Goal: Navigation & Orientation: Find specific page/section

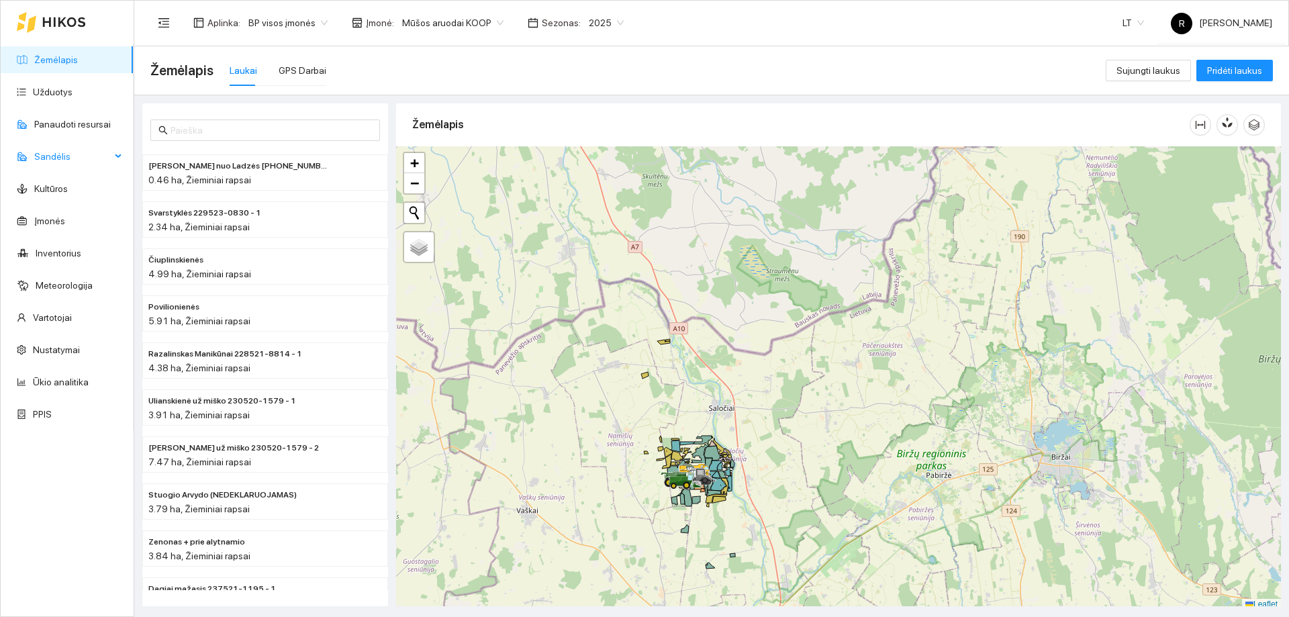
scroll to position [4, 0]
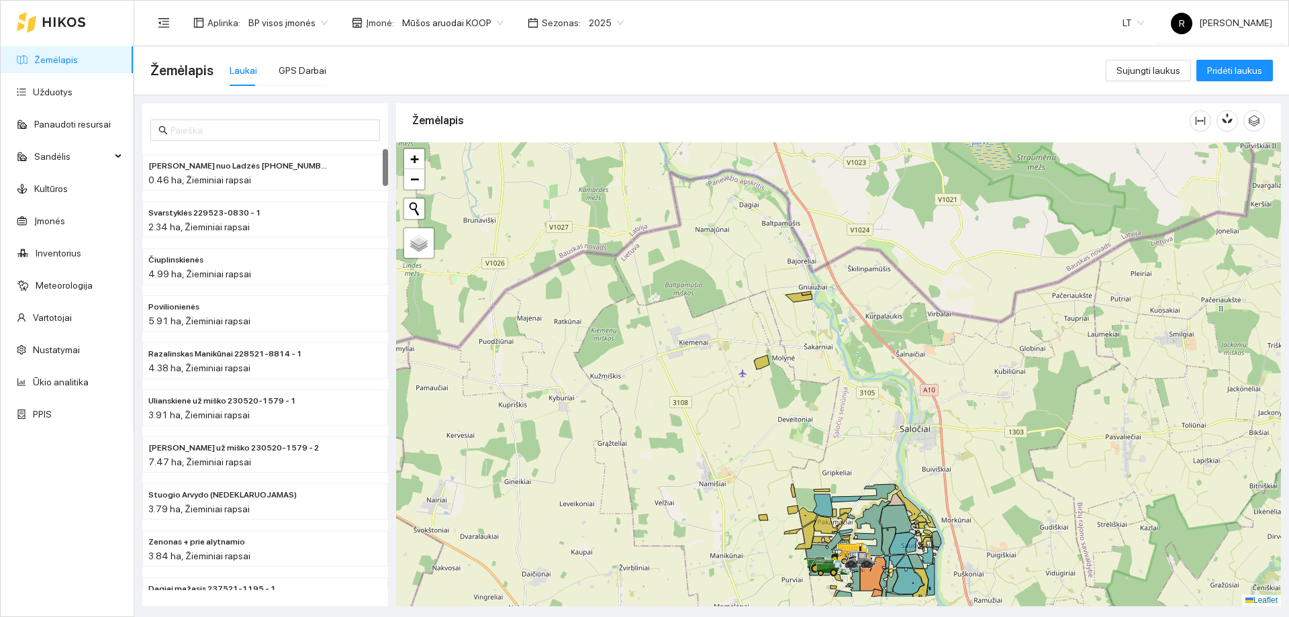
drag, startPoint x: 572, startPoint y: 355, endPoint x: 595, endPoint y: 165, distance: 191.4
click at [595, 165] on div at bounding box center [838, 374] width 885 height 464
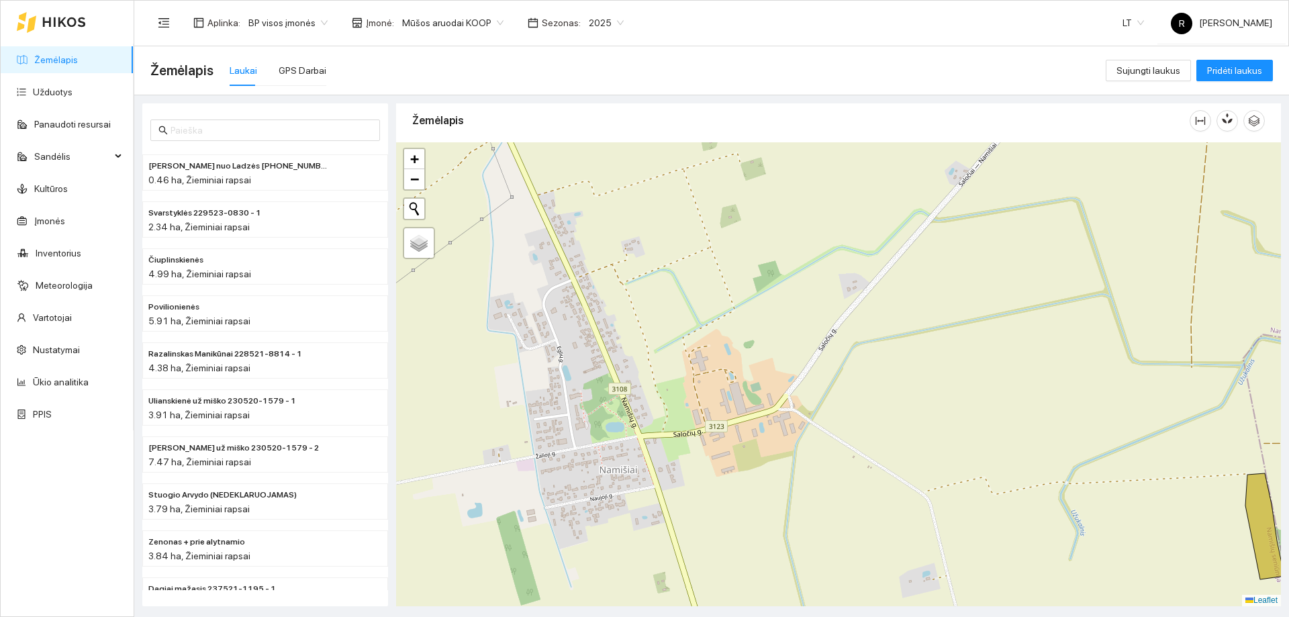
drag, startPoint x: 795, startPoint y: 432, endPoint x: 737, endPoint y: 242, distance: 198.0
click at [737, 242] on div at bounding box center [838, 374] width 885 height 464
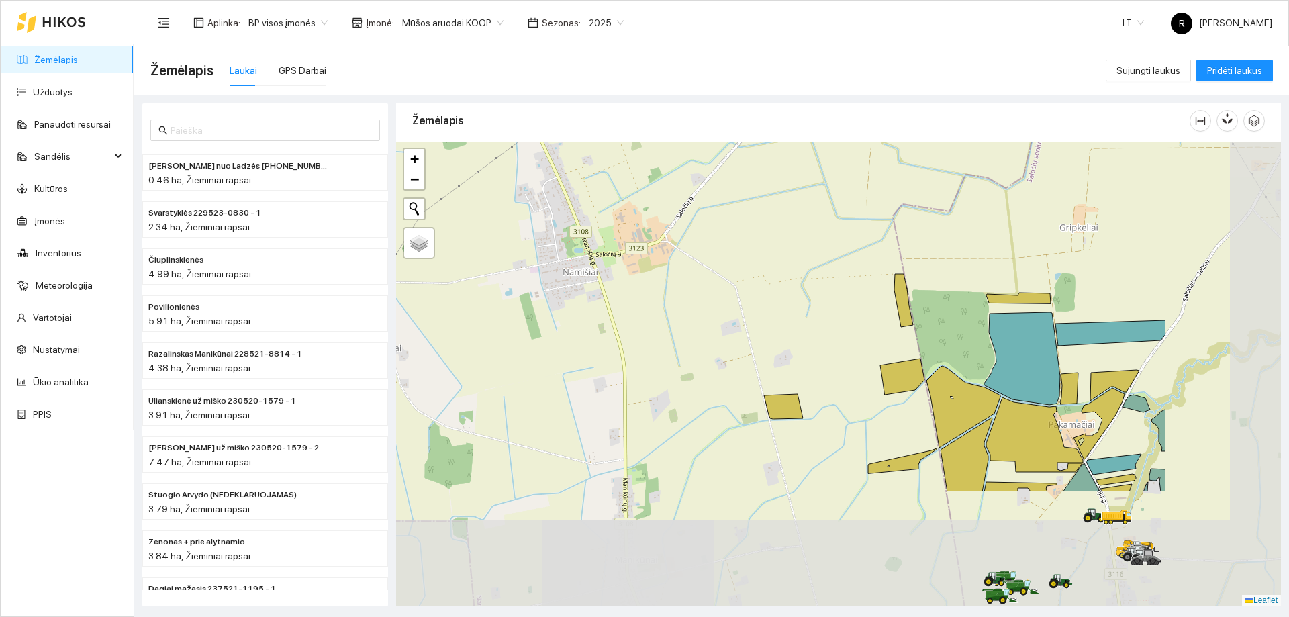
drag, startPoint x: 1044, startPoint y: 481, endPoint x: 743, endPoint y: 238, distance: 387.3
click at [743, 238] on div at bounding box center [838, 374] width 885 height 464
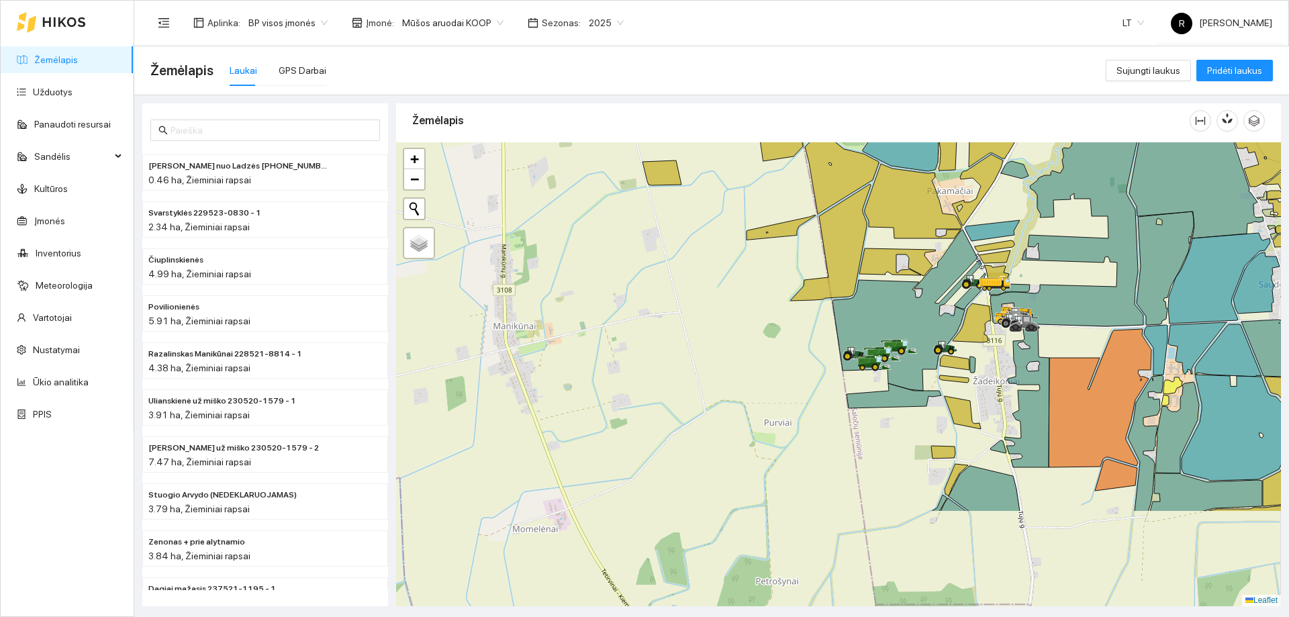
drag, startPoint x: 906, startPoint y: 410, endPoint x: 890, endPoint y: 267, distance: 143.9
click at [890, 267] on icon at bounding box center [898, 262] width 76 height 28
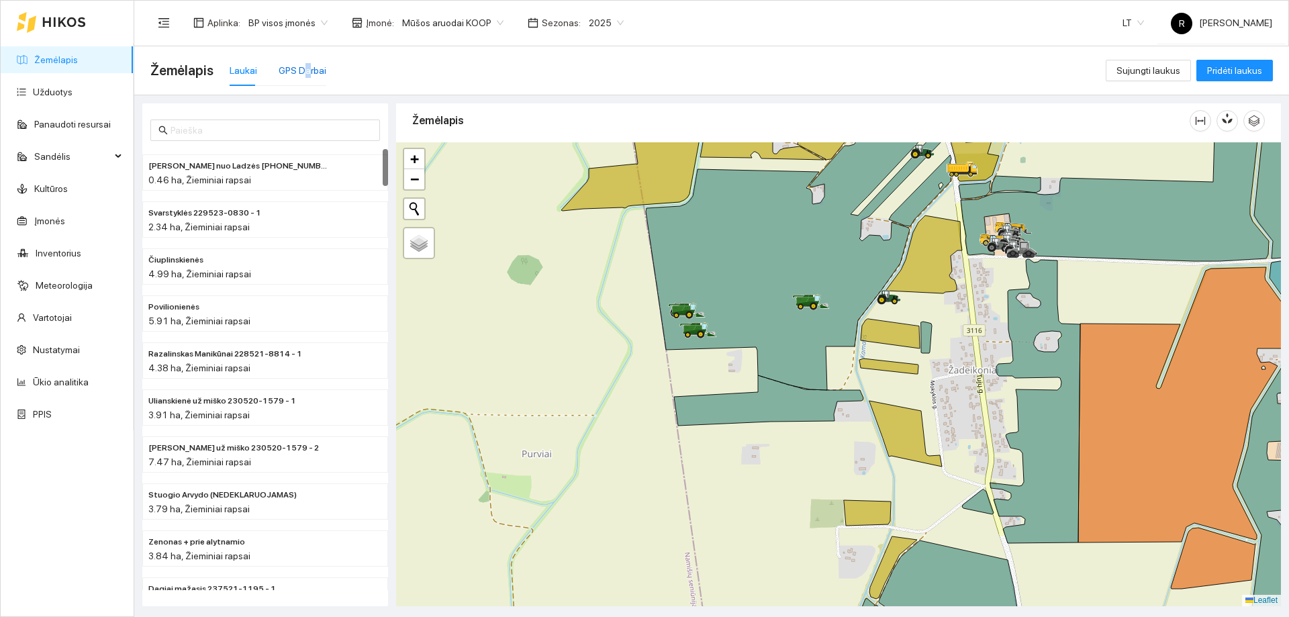
click at [304, 73] on div "GPS Darbai" at bounding box center [303, 70] width 48 height 15
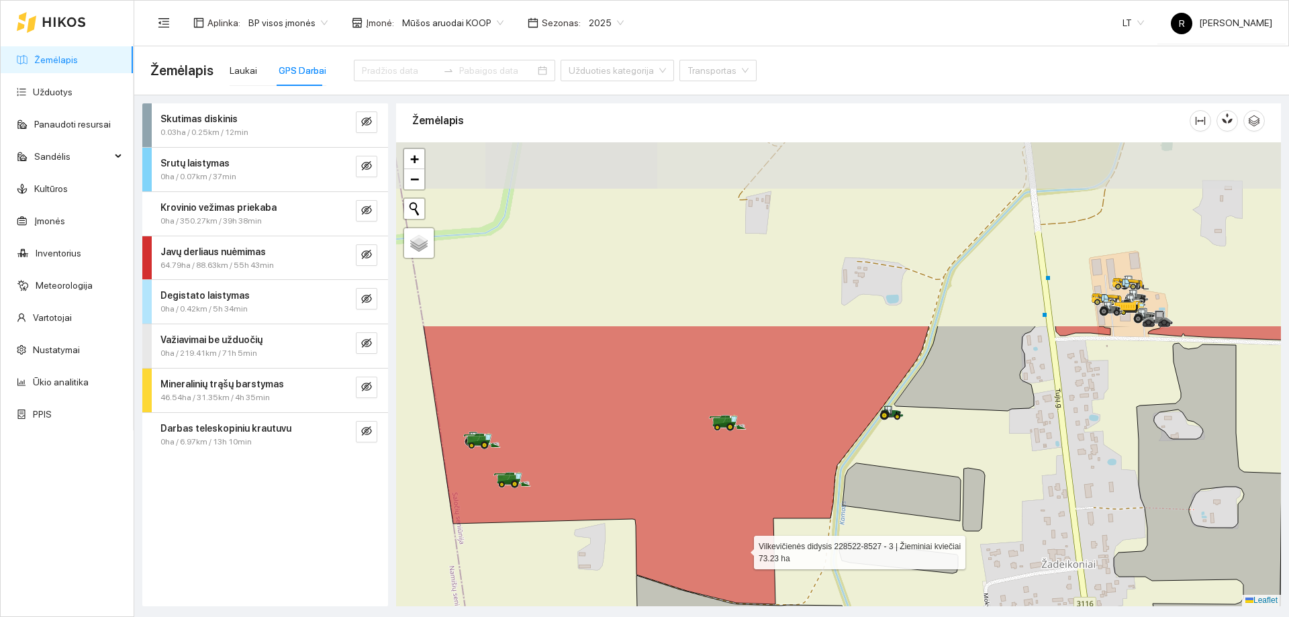
drag, startPoint x: 802, startPoint y: 318, endPoint x: 742, endPoint y: 549, distance: 238.0
click at [742, 549] on icon at bounding box center [677, 465] width 506 height 279
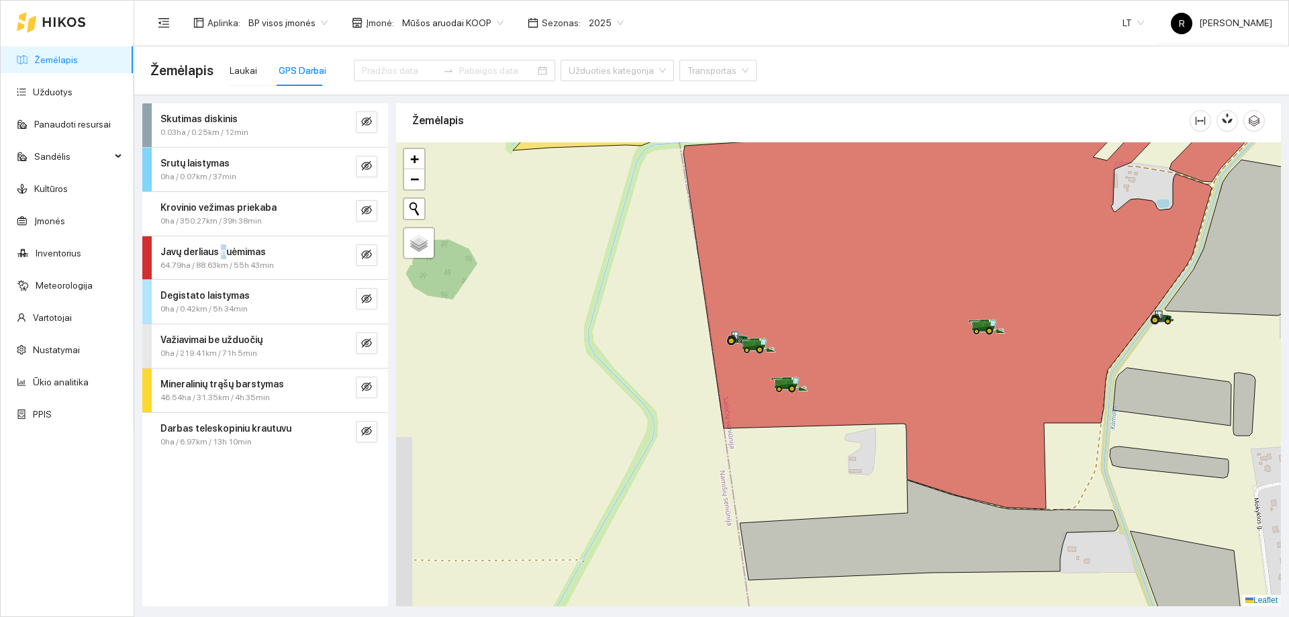
click at [220, 249] on strong "Javų derliaus nuėmimas" at bounding box center [212, 251] width 105 height 11
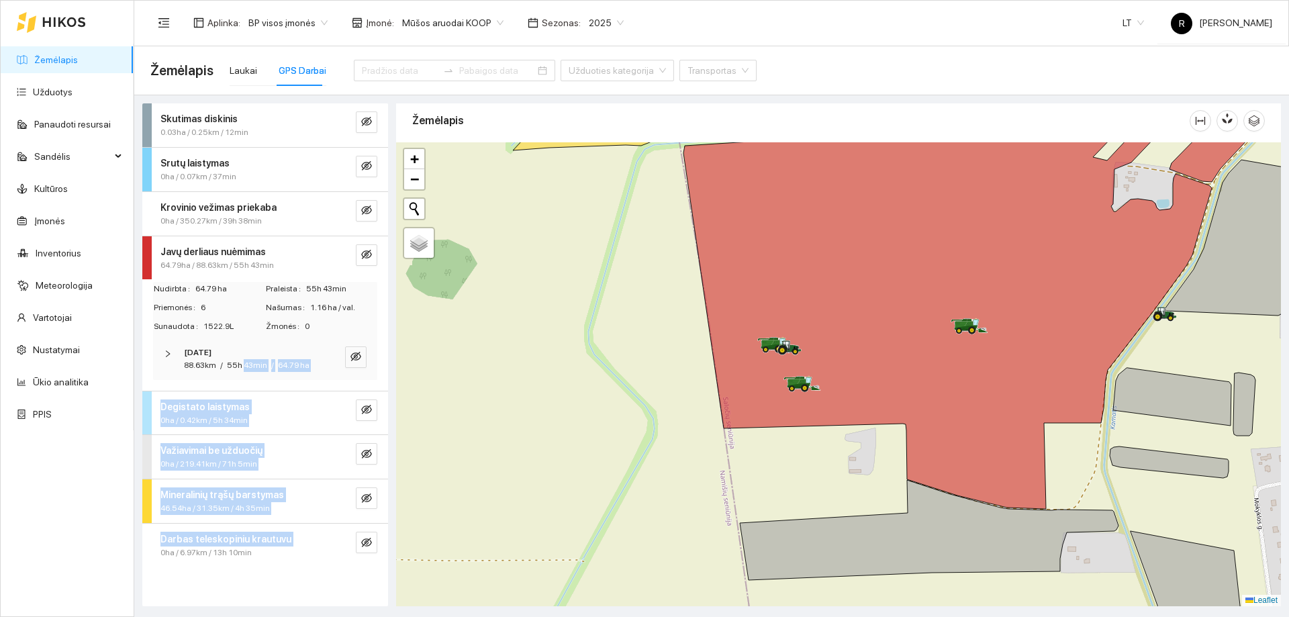
drag, startPoint x: 242, startPoint y: 370, endPoint x: 130, endPoint y: 643, distance: 295.7
click at [130, 616] on html "Žemėlapis Užduotys Panaudoti resursai Sandėlis Kultūros Įmonės Inventorius Mete…" at bounding box center [644, 308] width 1289 height 617
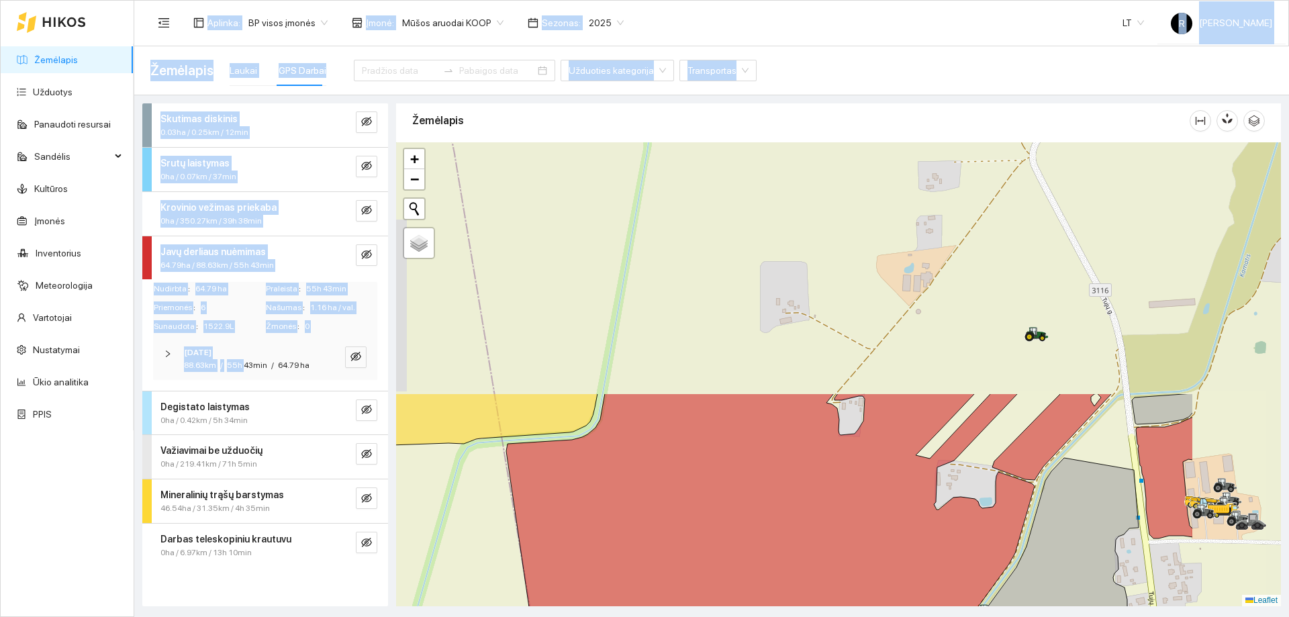
drag, startPoint x: 968, startPoint y: 345, endPoint x: 790, endPoint y: 643, distance: 346.9
click at [790, 616] on html "Žemėlapis Užduotys Panaudoti resursai Sandėlis Kultūros Įmonės Inventorius Mete…" at bounding box center [644, 308] width 1289 height 617
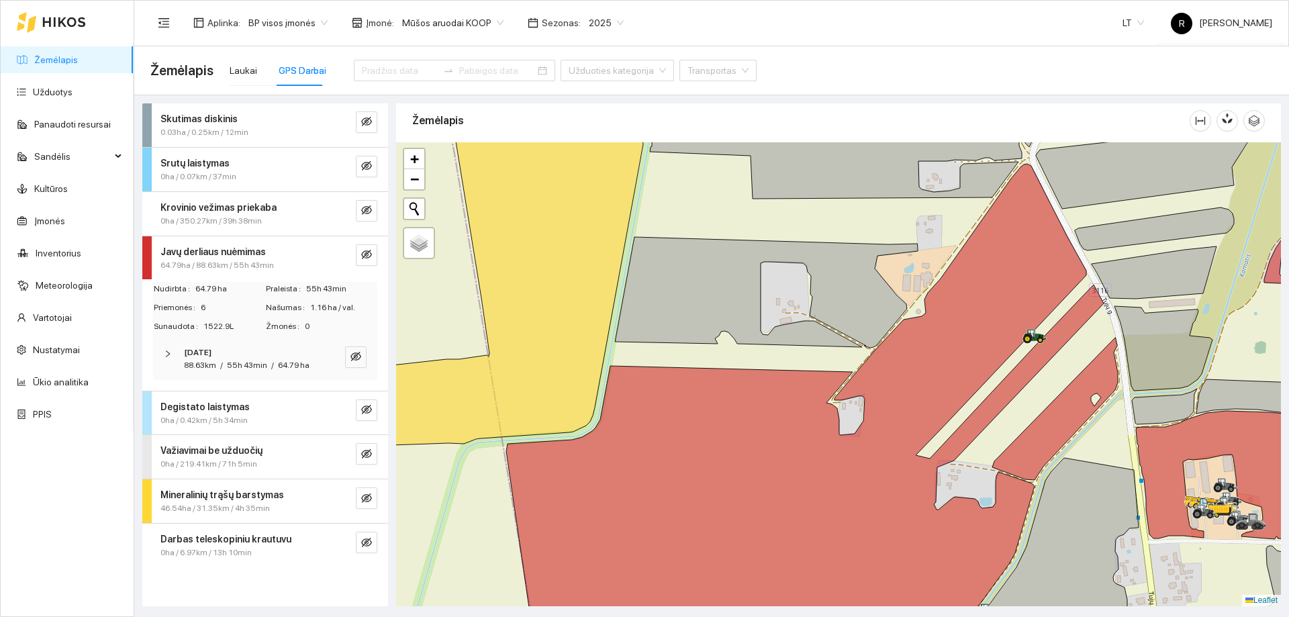
click at [326, 480] on div "Mineralinių trąšų barstymas 46.54ha / 31.35km / 4h 35min" at bounding box center [265, 501] width 246 height 44
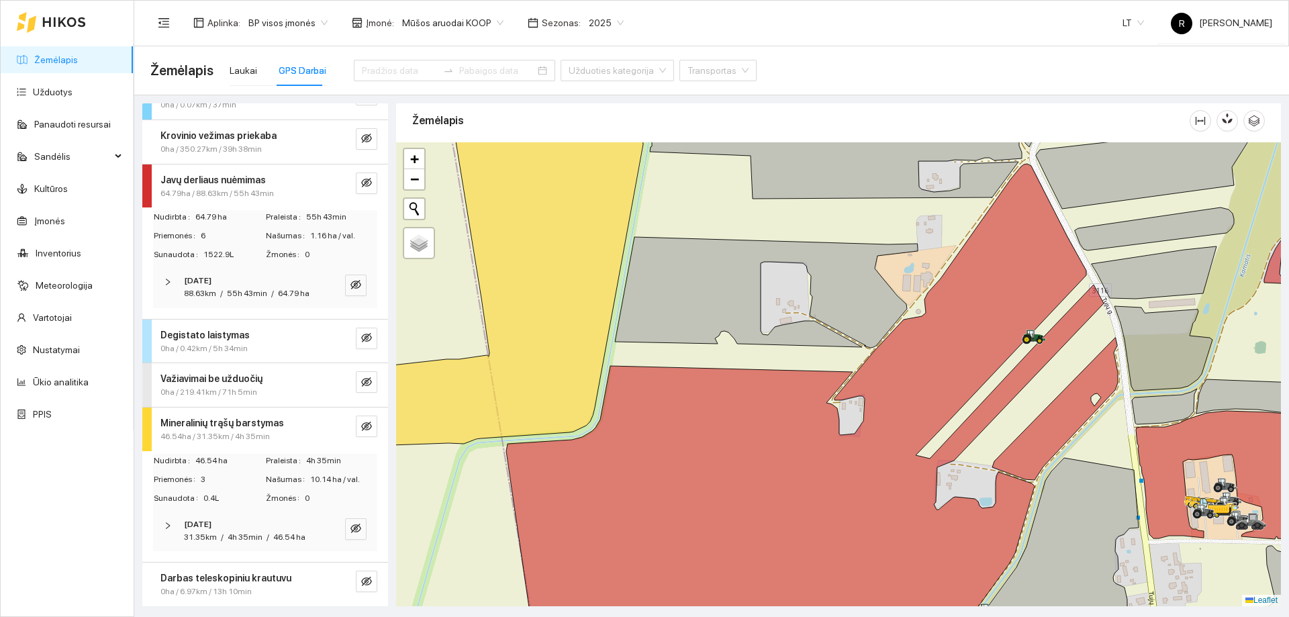
scroll to position [97, 0]
click at [704, 469] on icon at bounding box center [805, 409] width 598 height 490
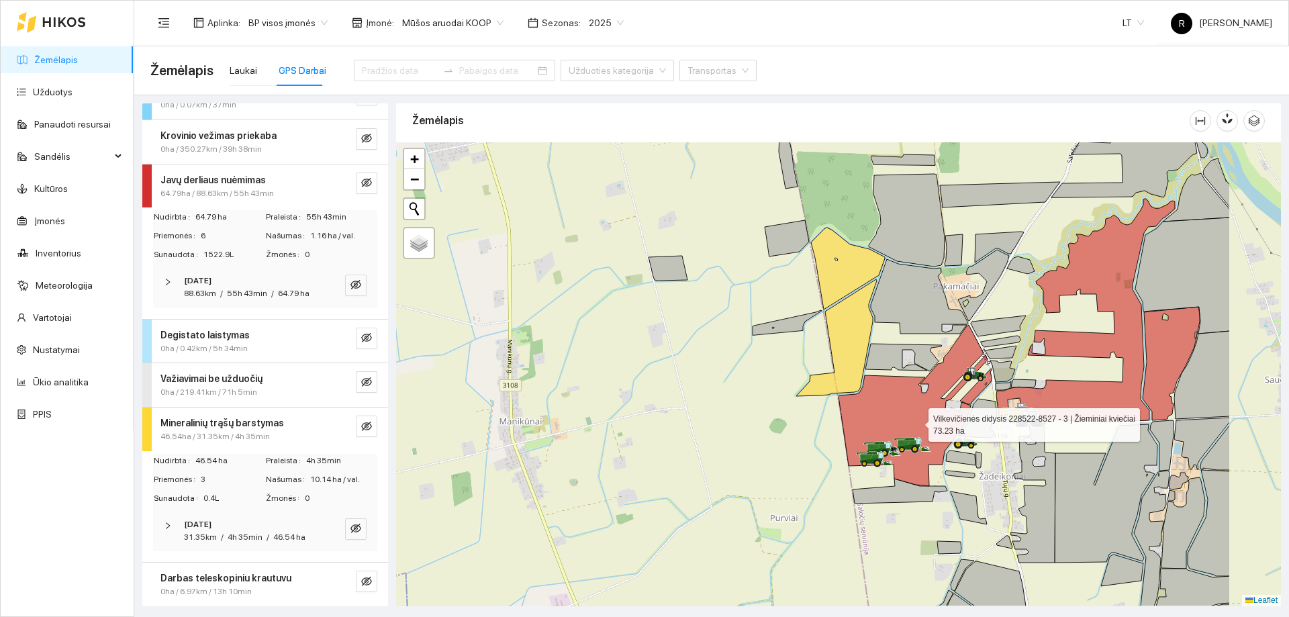
drag, startPoint x: 1058, startPoint y: 470, endPoint x: 917, endPoint y: 423, distance: 148.6
click at [917, 423] on icon at bounding box center [913, 405] width 149 height 161
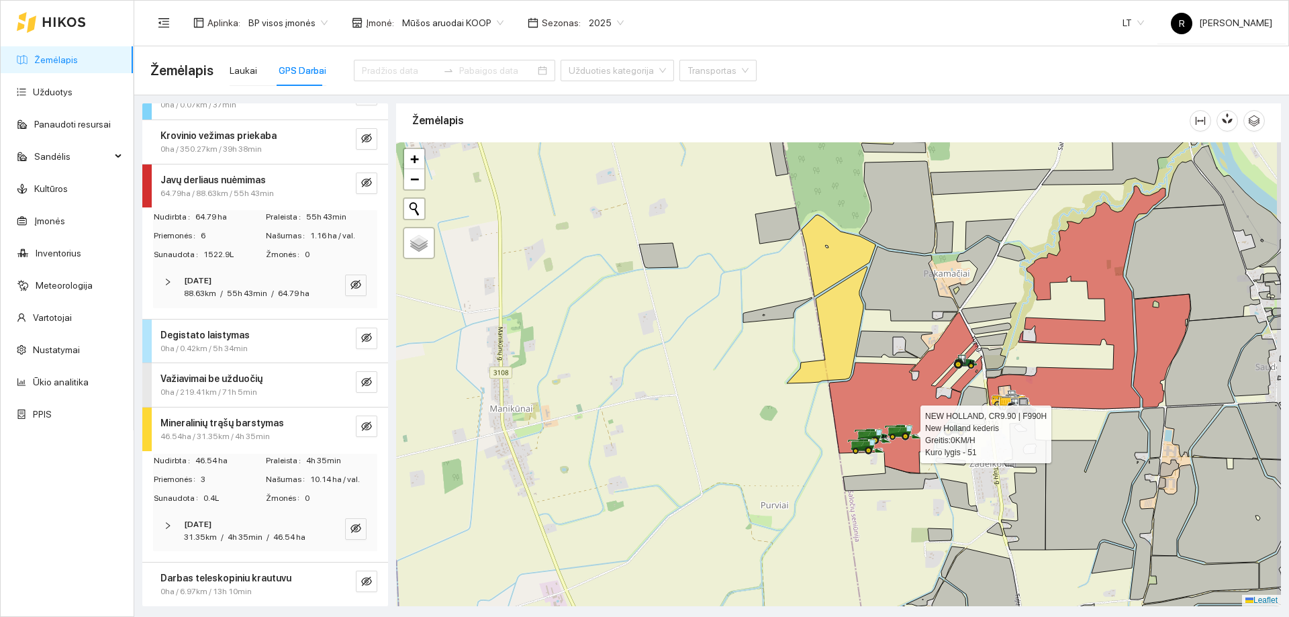
drag, startPoint x: 913, startPoint y: 450, endPoint x: 868, endPoint y: 403, distance: 64.6
click at [903, 434] on icon at bounding box center [905, 436] width 5 height 5
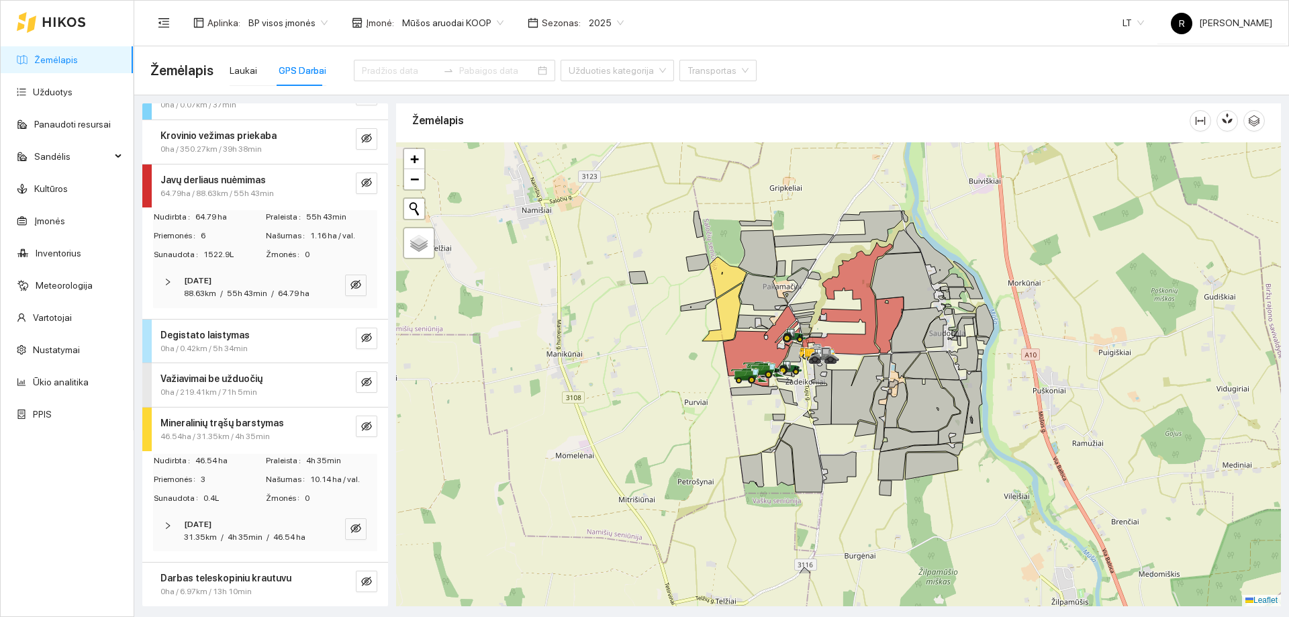
drag, startPoint x: 706, startPoint y: 482, endPoint x: 639, endPoint y: 408, distance: 100.8
click at [639, 408] on div at bounding box center [838, 374] width 885 height 464
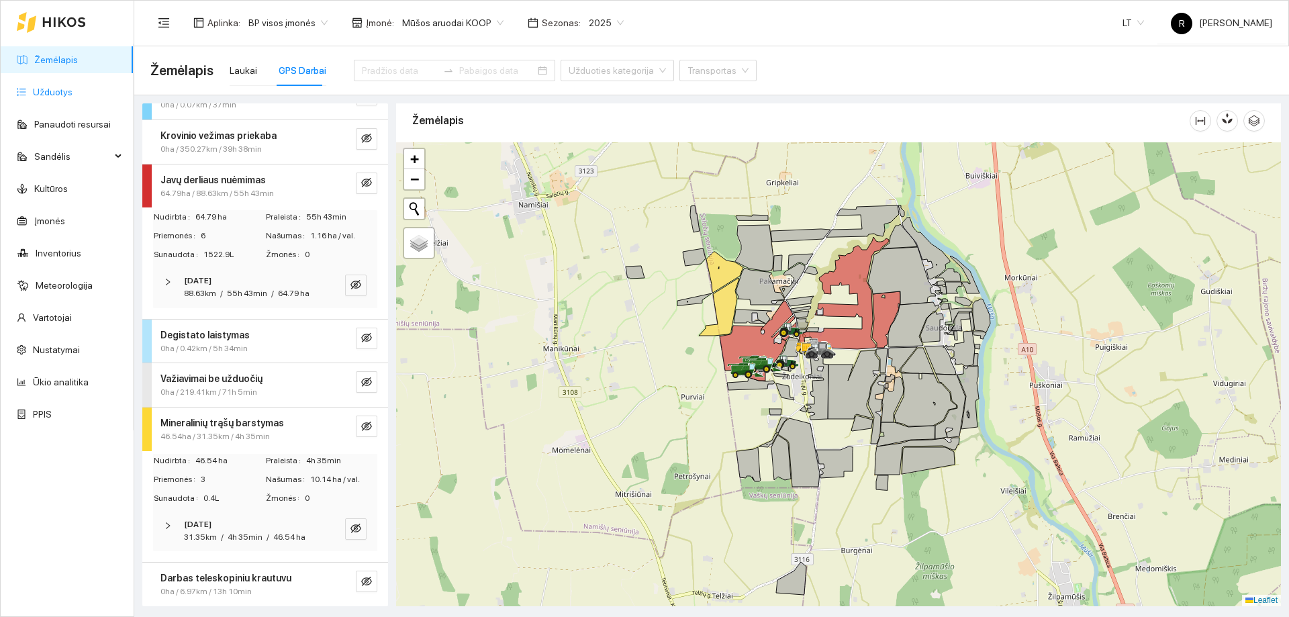
click at [53, 88] on link "Užduotys" at bounding box center [53, 92] width 40 height 11
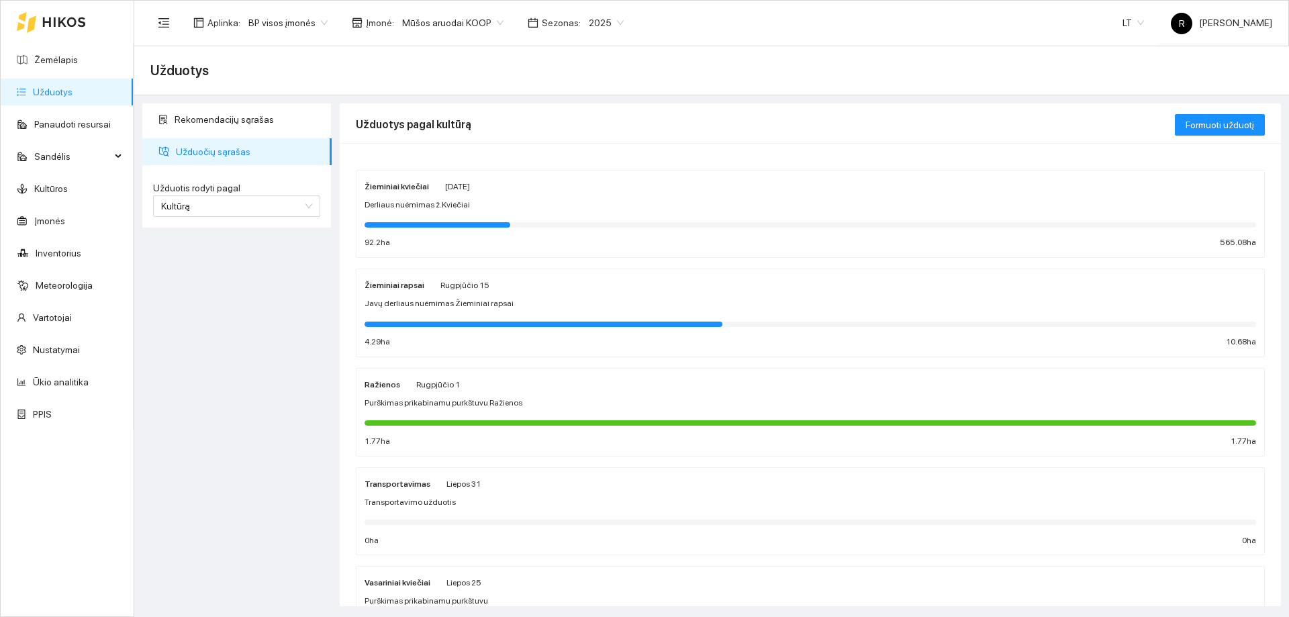
click at [389, 186] on strong "Žieminiai kviečiai" at bounding box center [397, 186] width 64 height 9
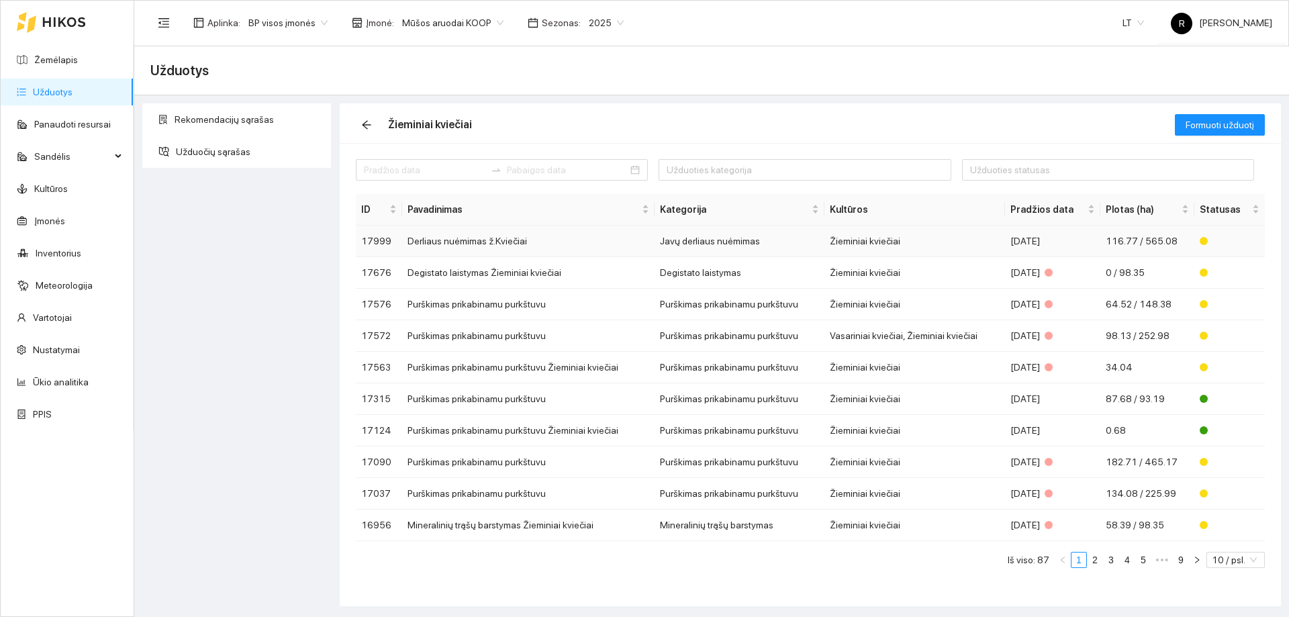
click at [688, 246] on td "Javų derliaus nuėmimas" at bounding box center [740, 242] width 170 height 32
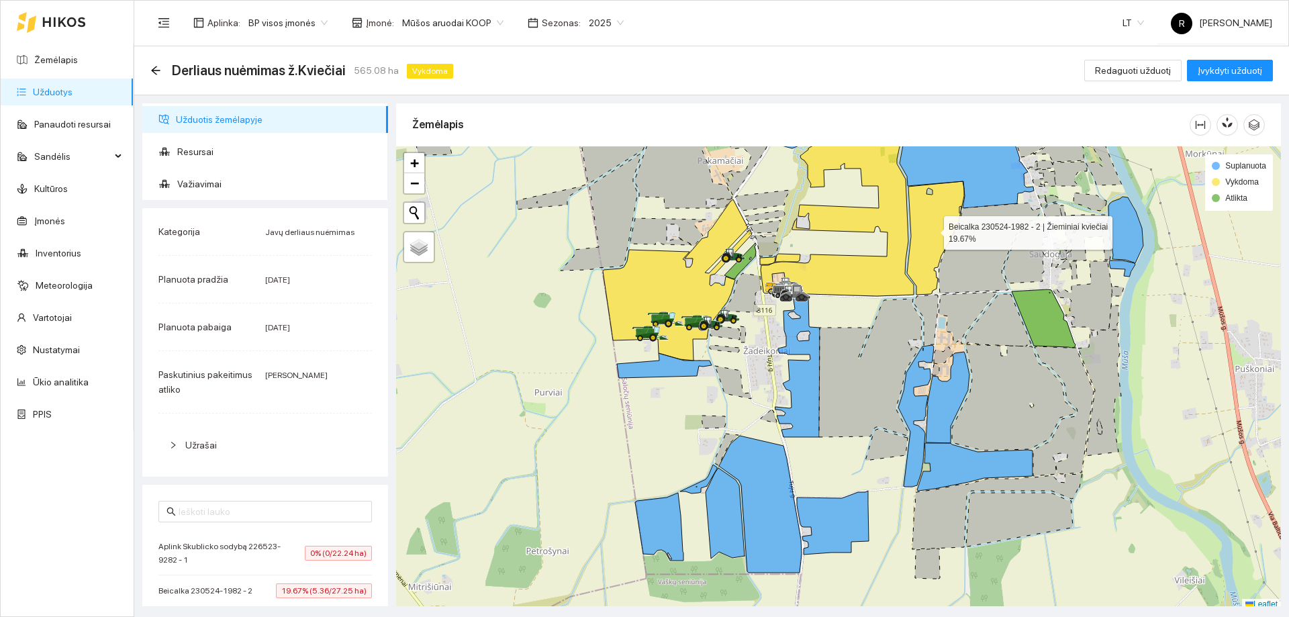
scroll to position [4, 0]
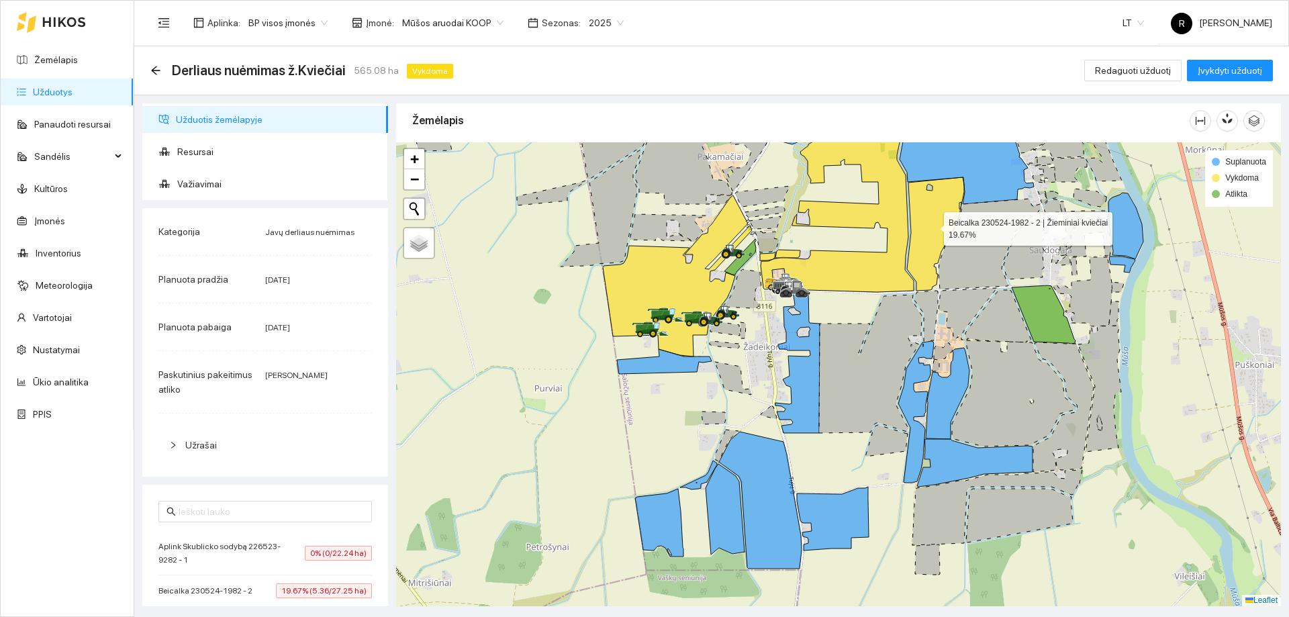
click at [926, 226] on icon at bounding box center [935, 233] width 57 height 113
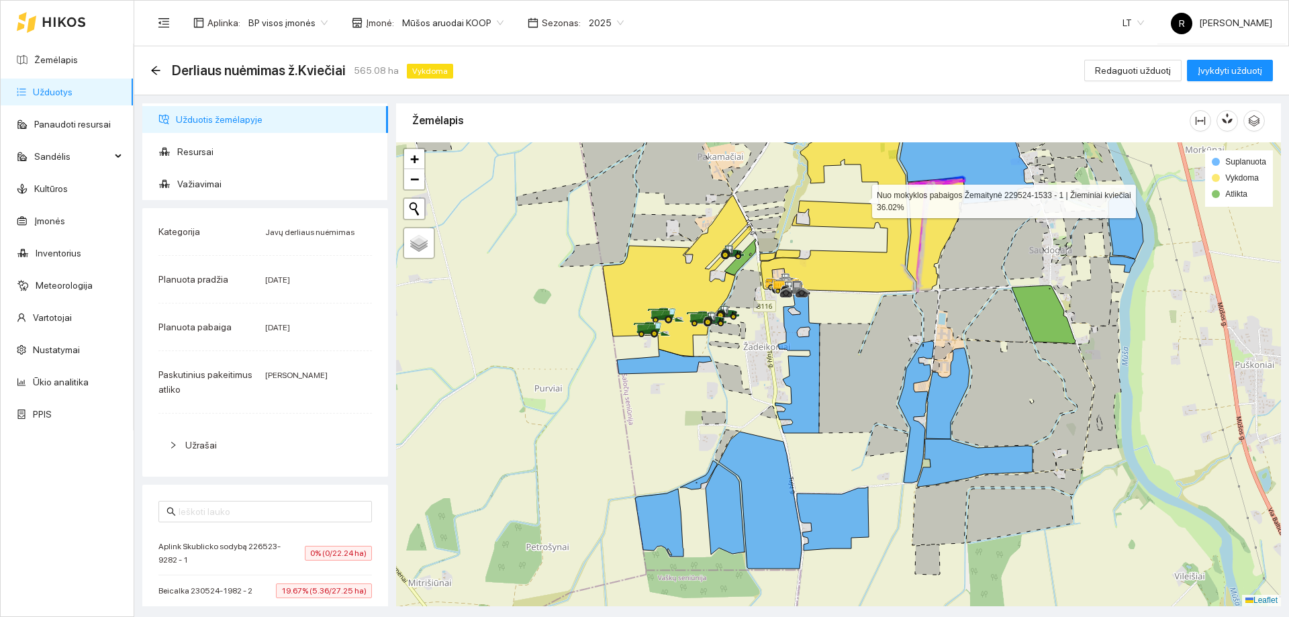
click at [853, 277] on icon at bounding box center [841, 193] width 161 height 197
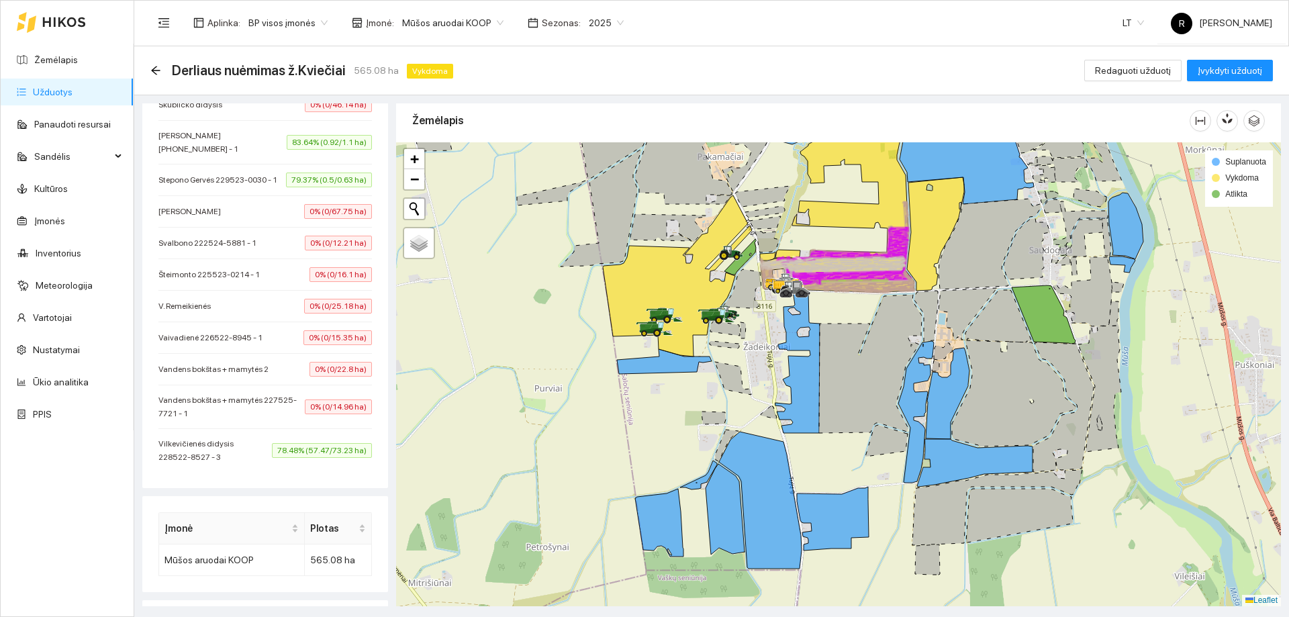
scroll to position [1007, 0]
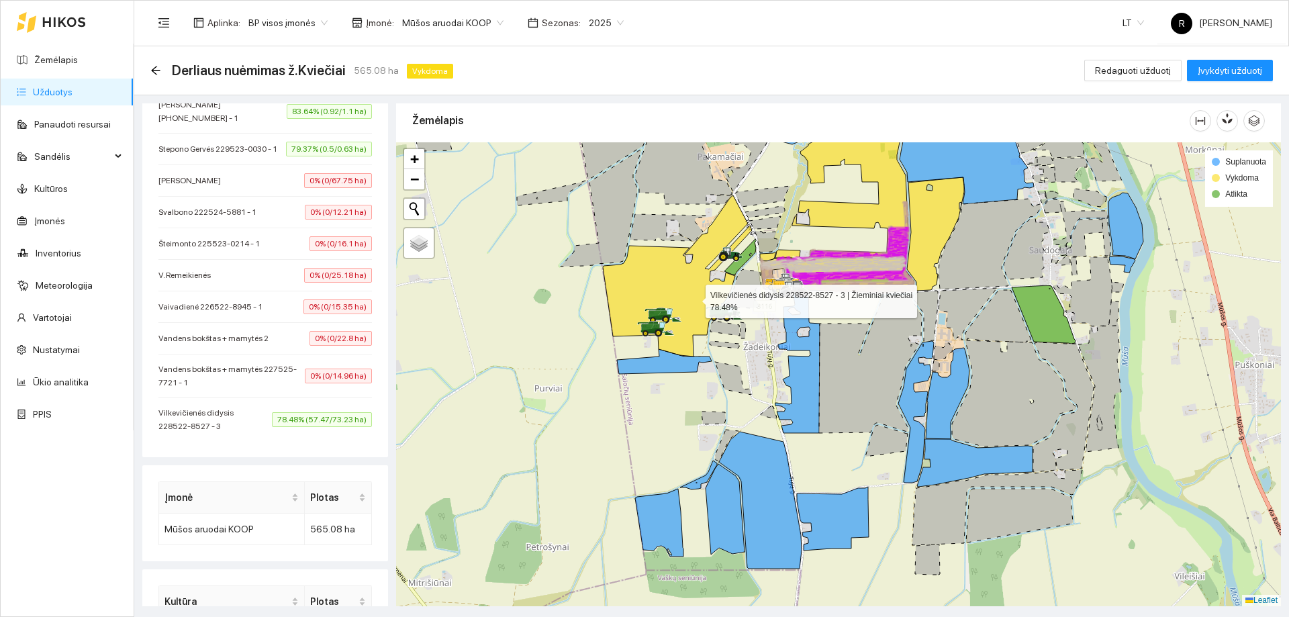
click at [694, 298] on icon at bounding box center [677, 275] width 149 height 161
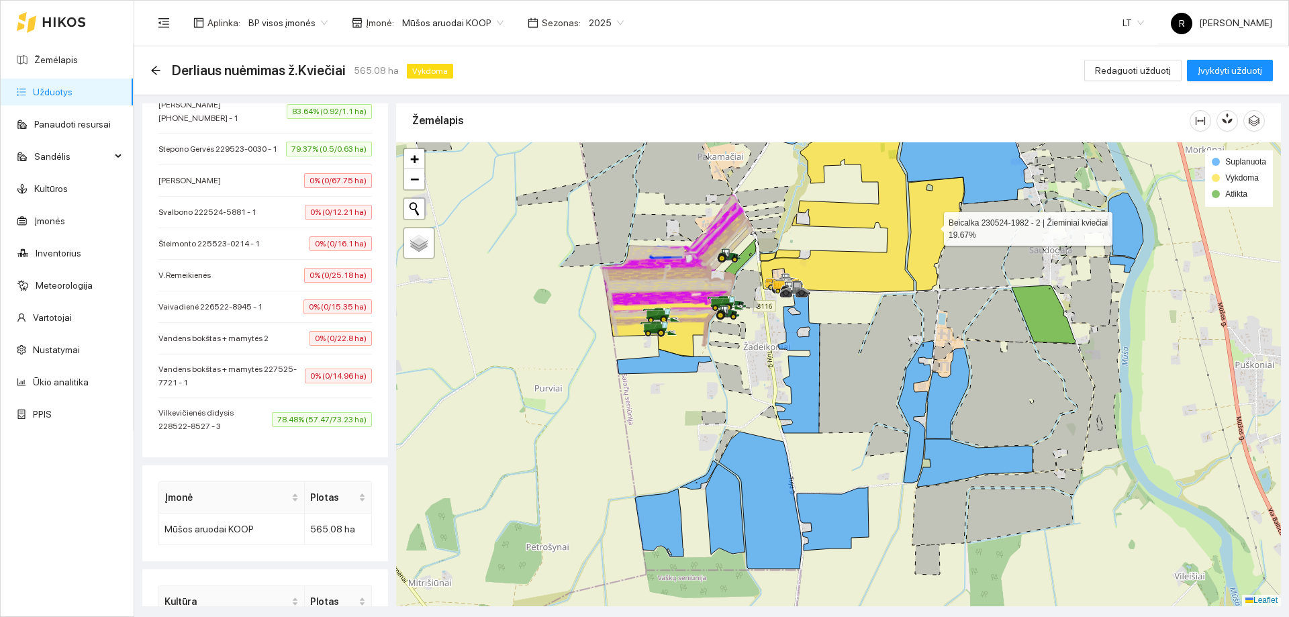
click at [915, 244] on icon at bounding box center [935, 233] width 57 height 113
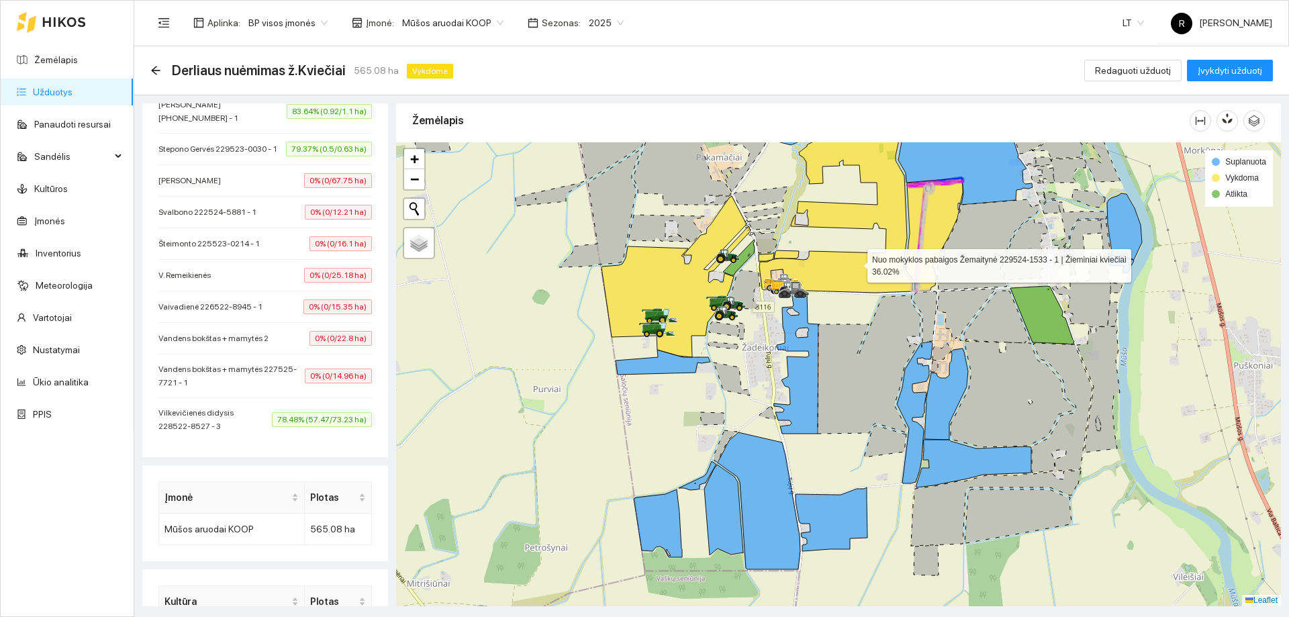
click at [857, 262] on icon at bounding box center [839, 194] width 161 height 197
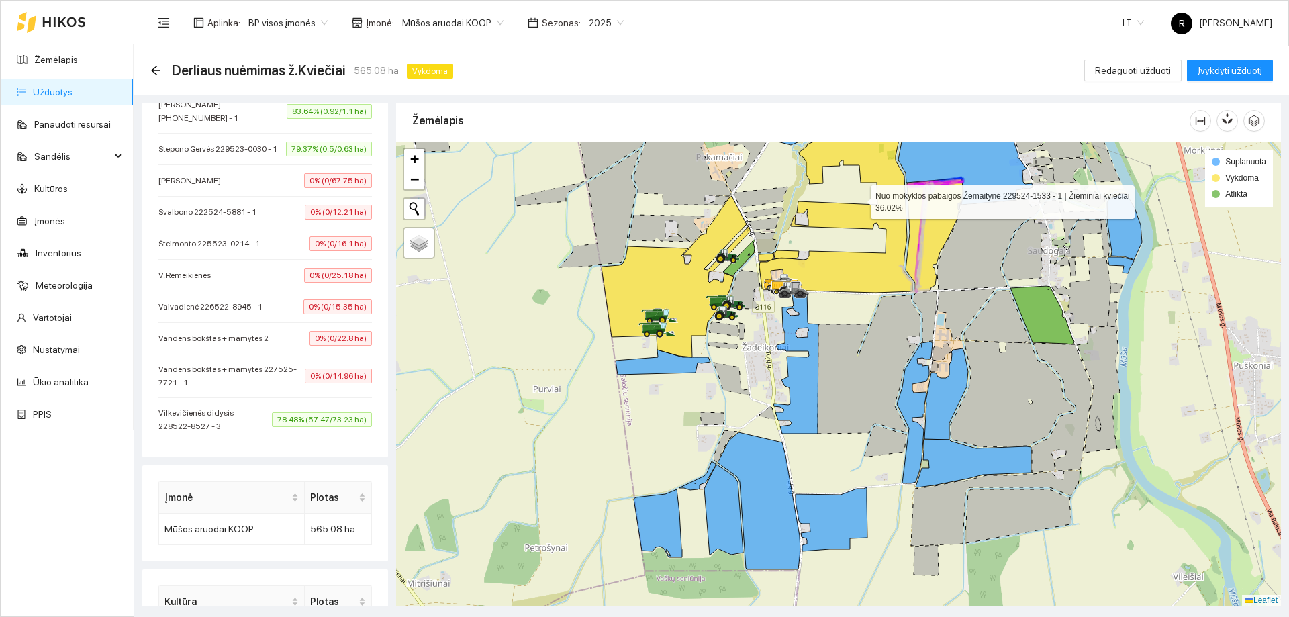
click at [883, 277] on icon at bounding box center [840, 193] width 162 height 197
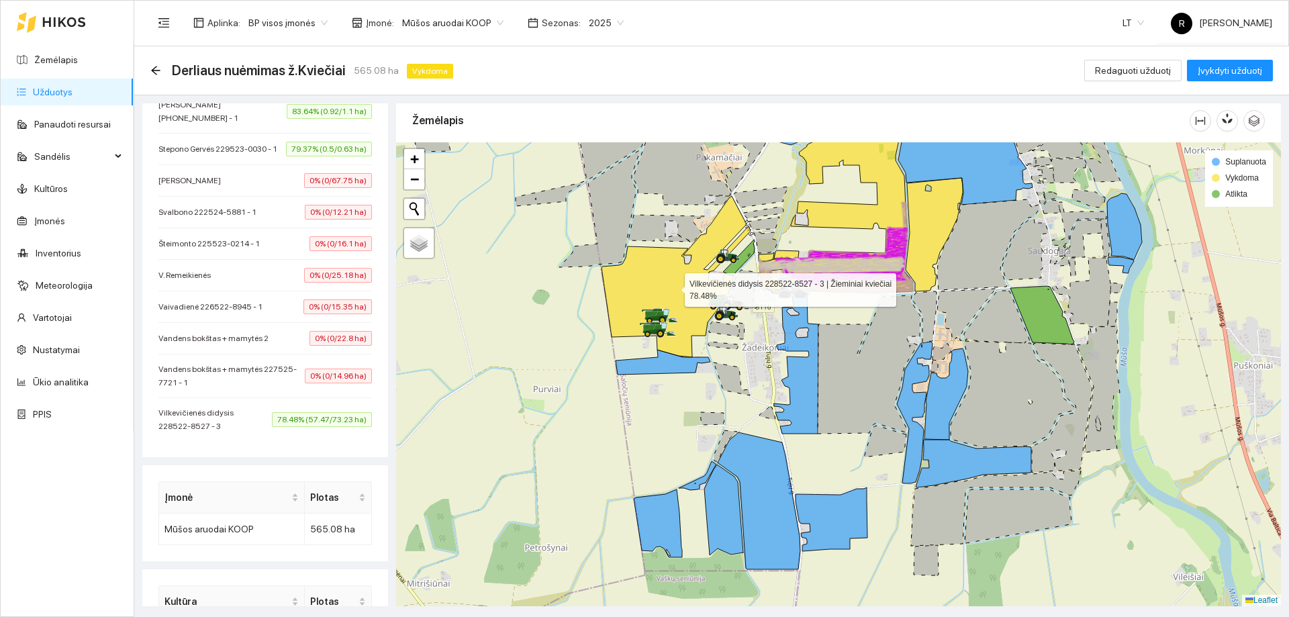
click at [675, 300] on icon at bounding box center [676, 276] width 149 height 161
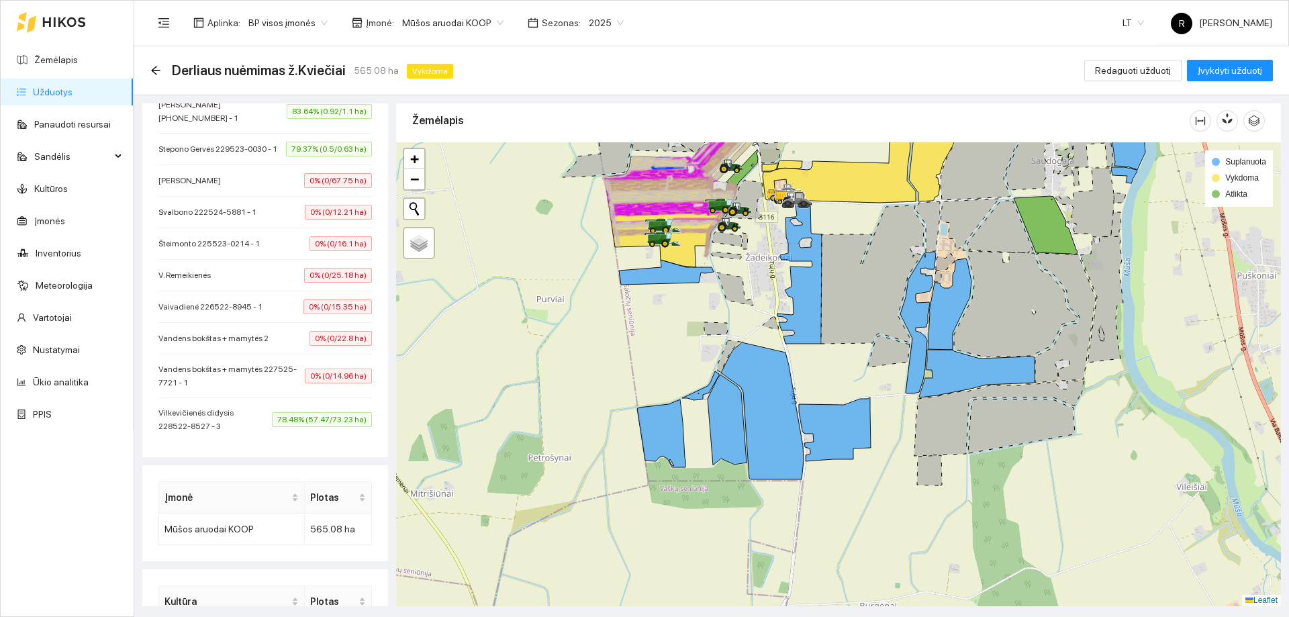
drag, startPoint x: 858, startPoint y: 453, endPoint x: 862, endPoint y: 363, distance: 90.0
click at [862, 363] on div at bounding box center [838, 374] width 885 height 464
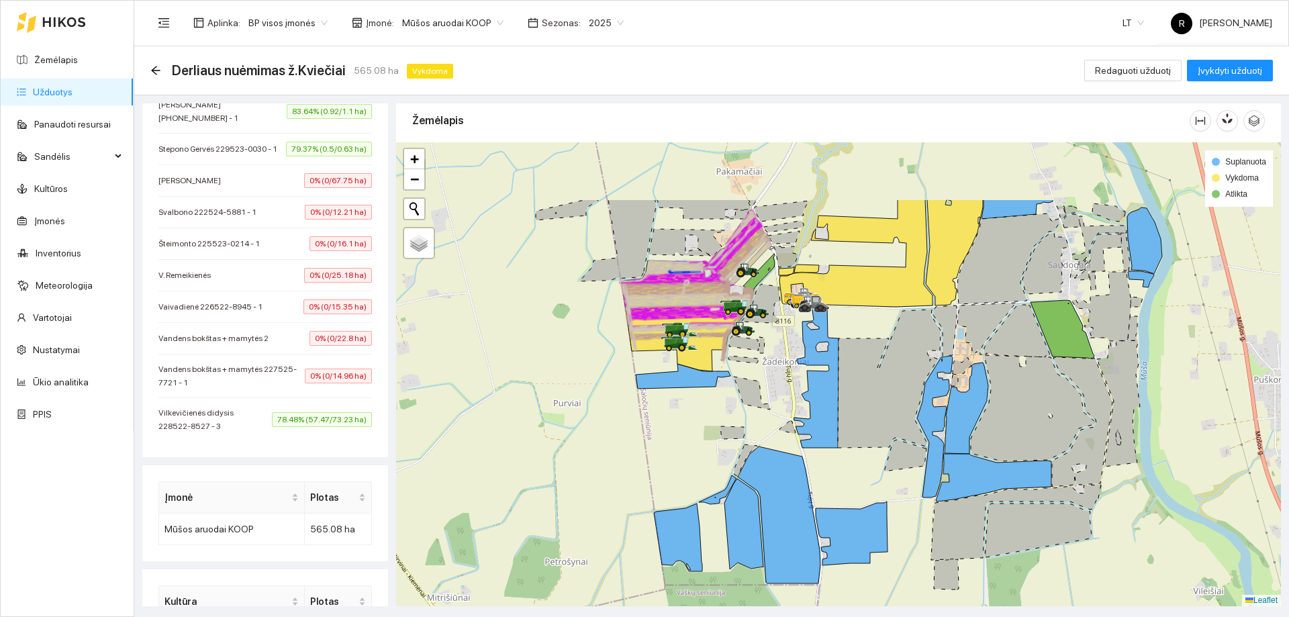
drag, startPoint x: 866, startPoint y: 343, endPoint x: 882, endPoint y: 447, distance: 105.4
click at [882, 447] on icon at bounding box center [889, 379] width 103 height 138
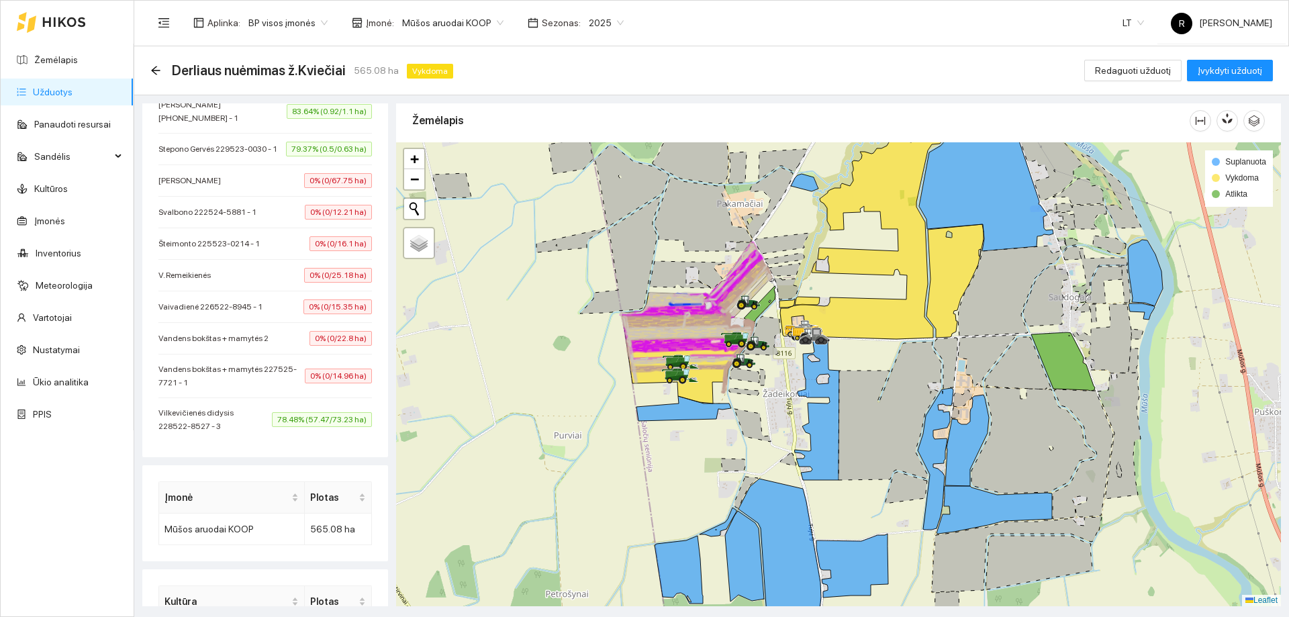
drag, startPoint x: 877, startPoint y: 386, endPoint x: 877, endPoint y: 421, distance: 34.9
click at [877, 421] on icon at bounding box center [890, 411] width 103 height 138
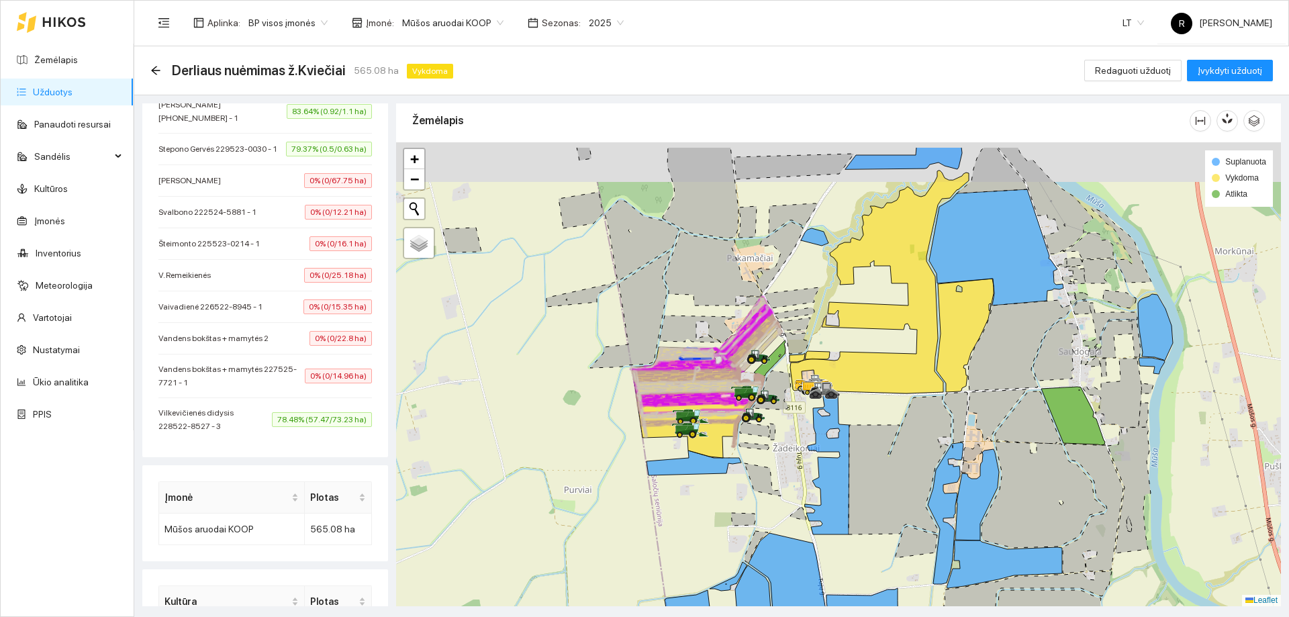
drag, startPoint x: 879, startPoint y: 428, endPoint x: 892, endPoint y: 477, distance: 50.2
click at [892, 477] on icon at bounding box center [900, 465] width 103 height 138
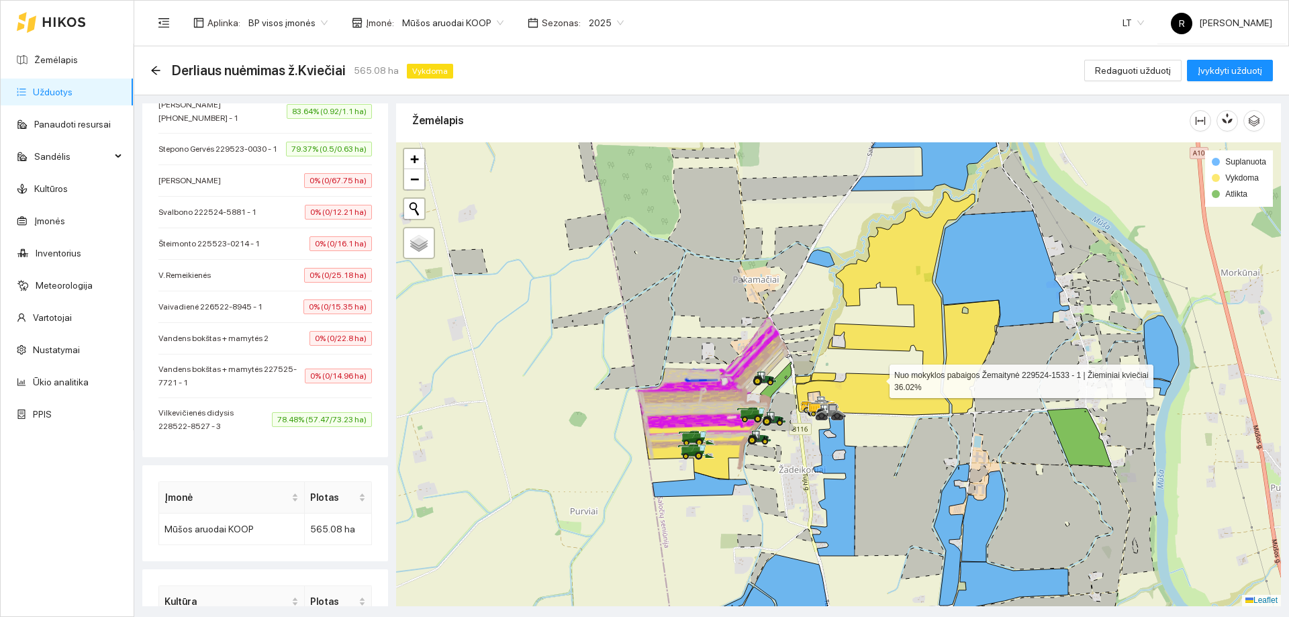
drag, startPoint x: 878, startPoint y: 377, endPoint x: 886, endPoint y: 445, distance: 68.4
click at [887, 415] on icon at bounding box center [885, 303] width 179 height 223
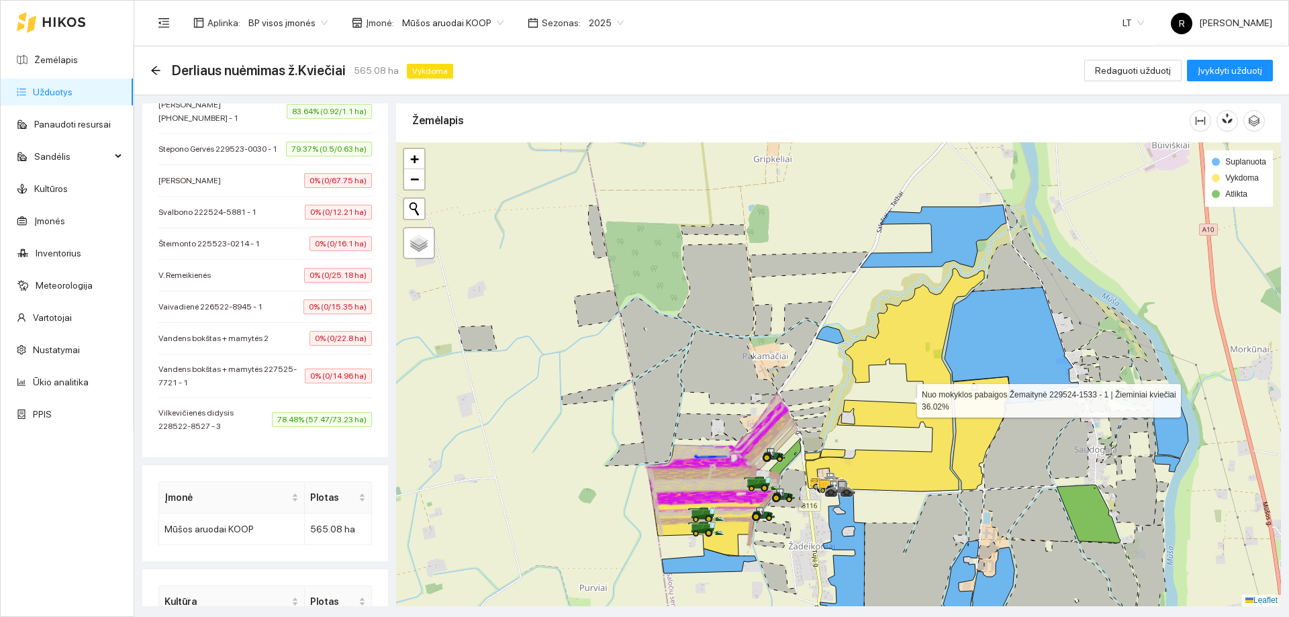
click at [925, 402] on icon at bounding box center [895, 380] width 179 height 223
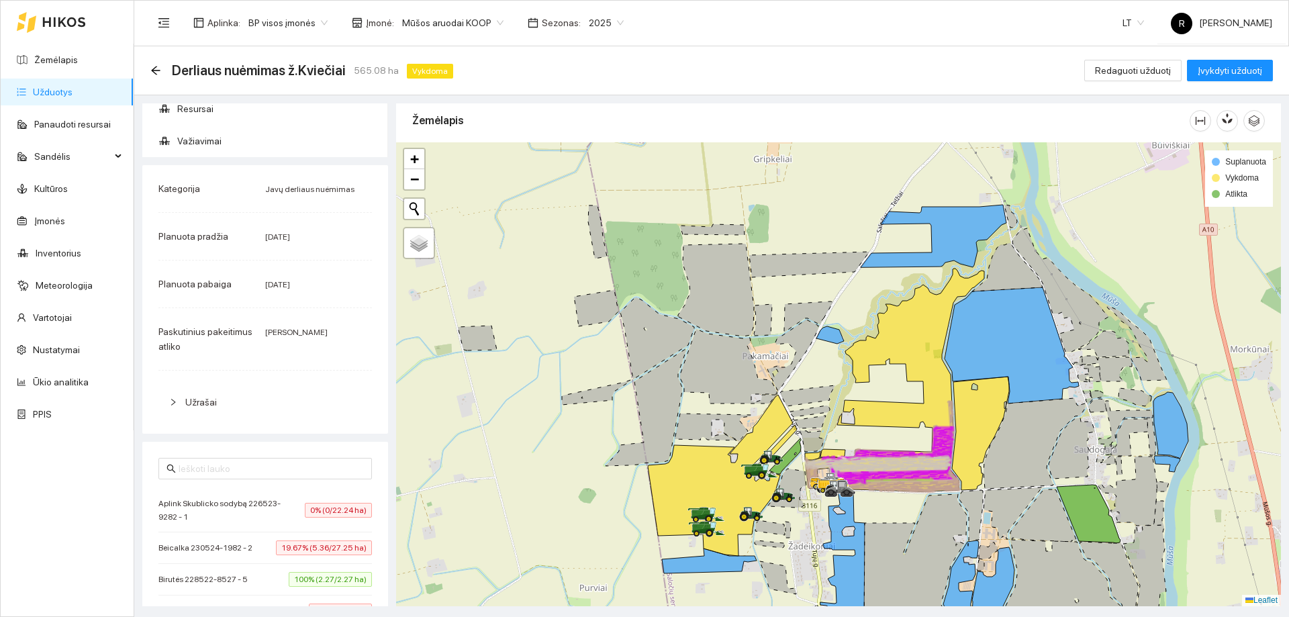
scroll to position [0, 0]
